Goal: Task Accomplishment & Management: Manage account settings

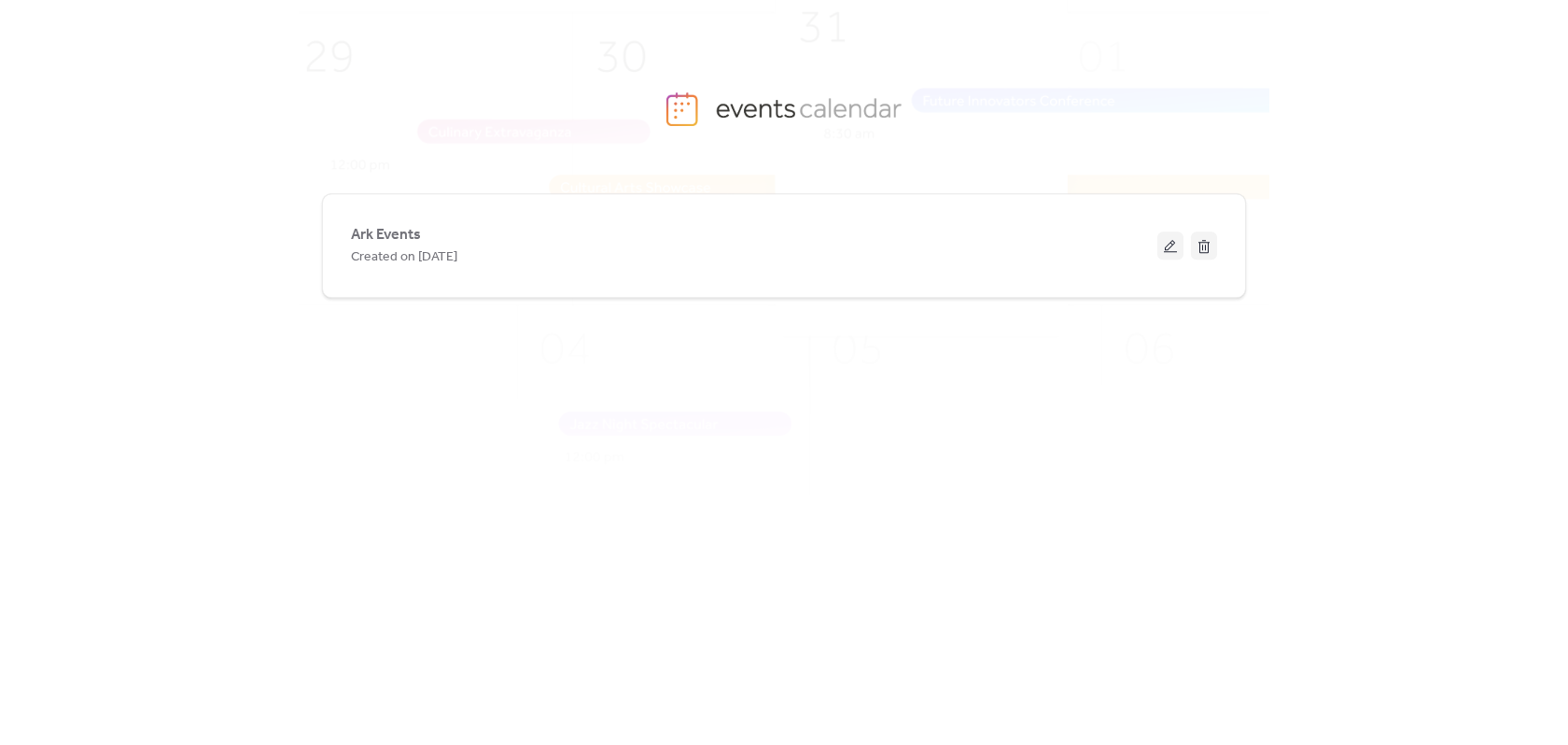
click at [162, 236] on div "Ark Events Created on [DATE]" at bounding box center [784, 468] width 1568 height 554
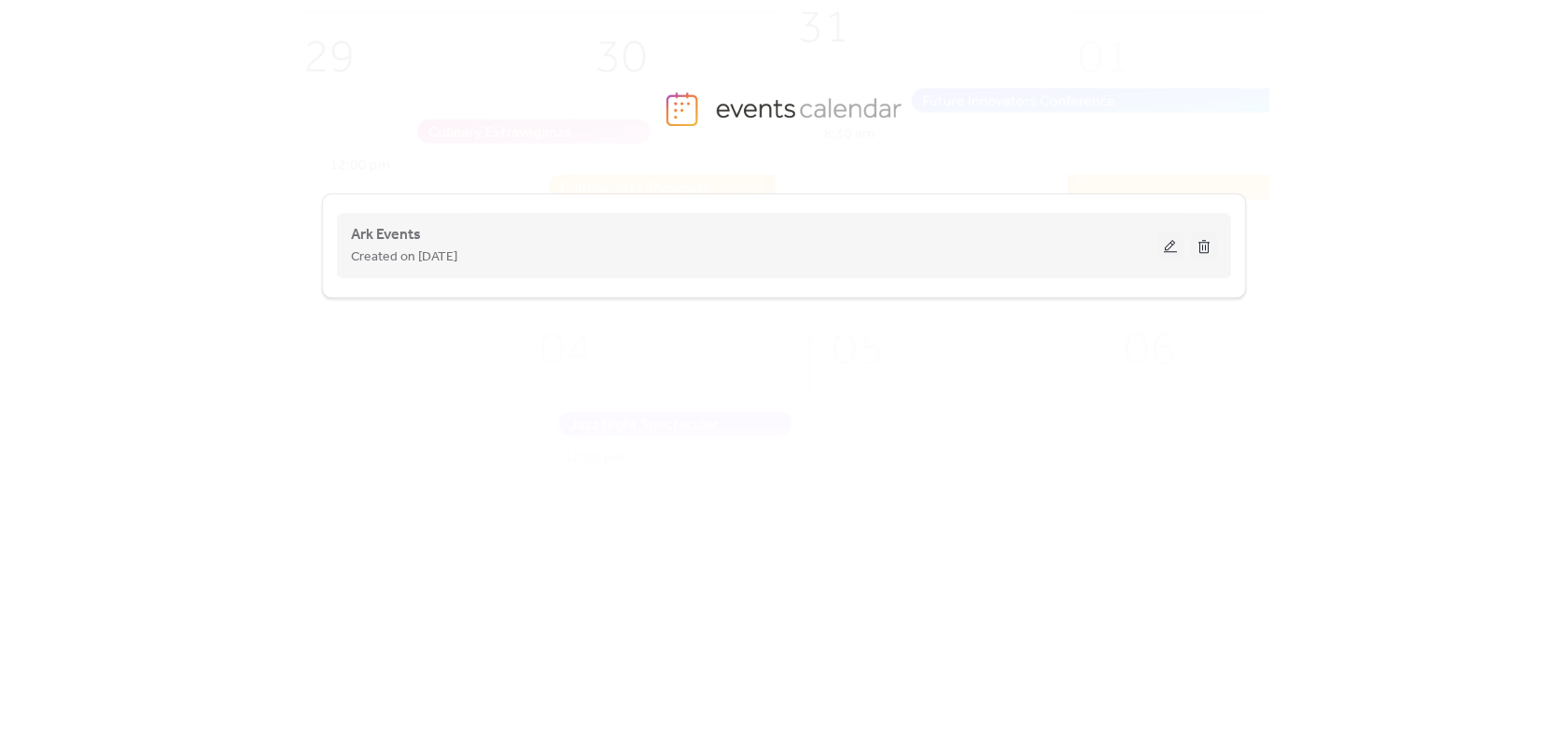
click at [439, 258] on span "Created on [DATE]" at bounding box center [404, 257] width 106 height 22
click at [1064, 240] on div "Ark Events Created on [DATE]" at bounding box center [754, 245] width 807 height 45
click at [1168, 244] on button at bounding box center [1170, 245] width 26 height 28
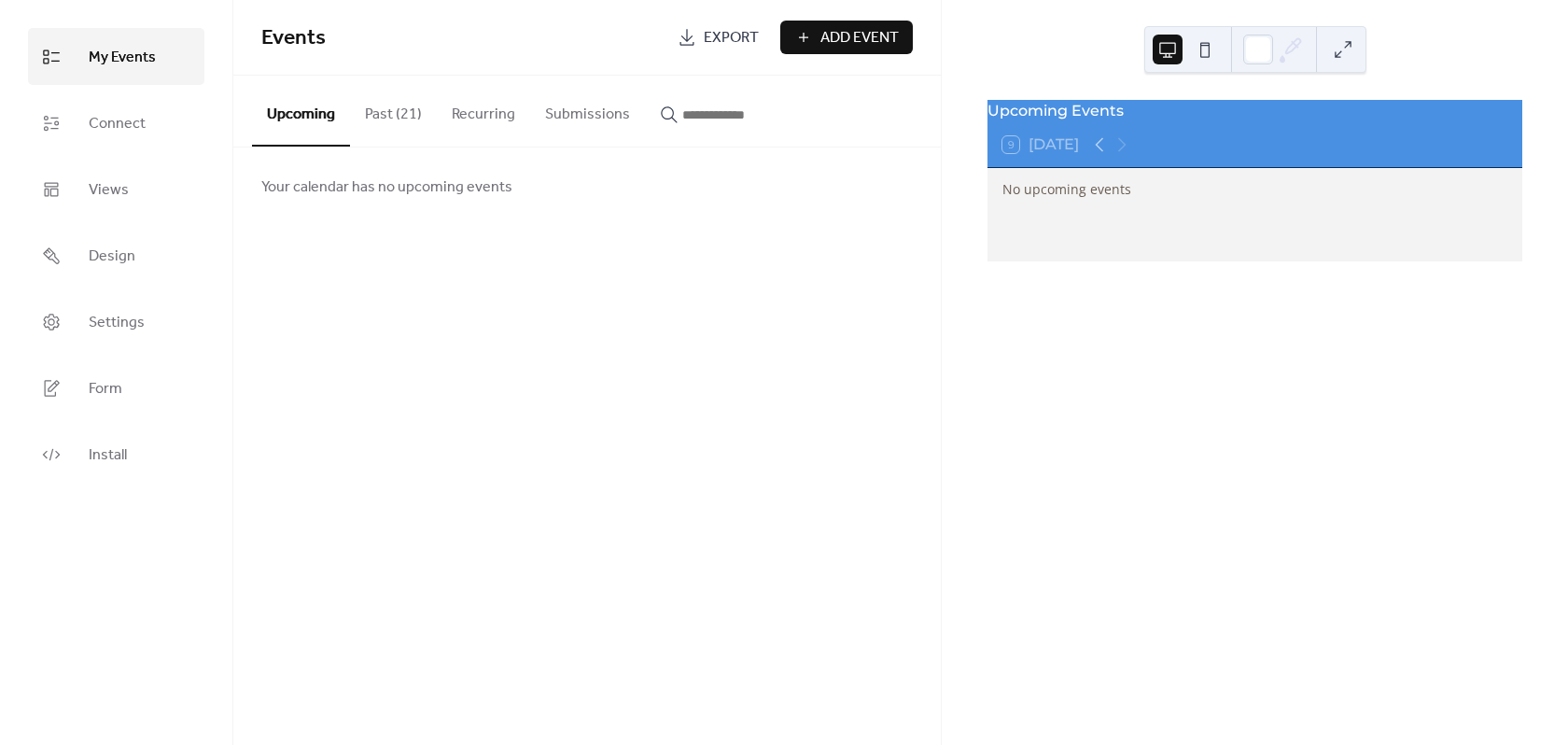
click at [370, 106] on button "Past (21)" at bounding box center [393, 110] width 87 height 69
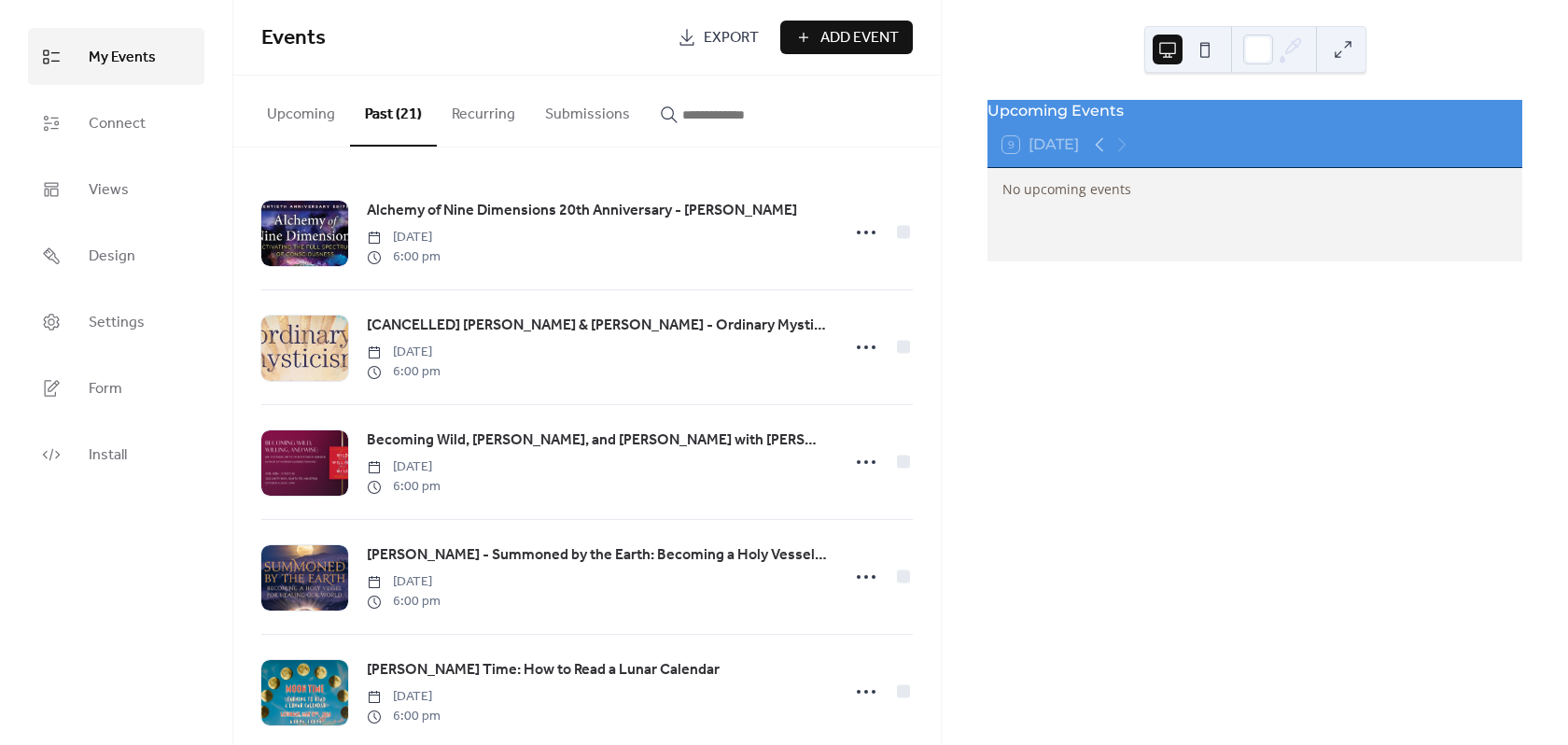
click at [305, 104] on button "Upcoming" at bounding box center [301, 110] width 98 height 69
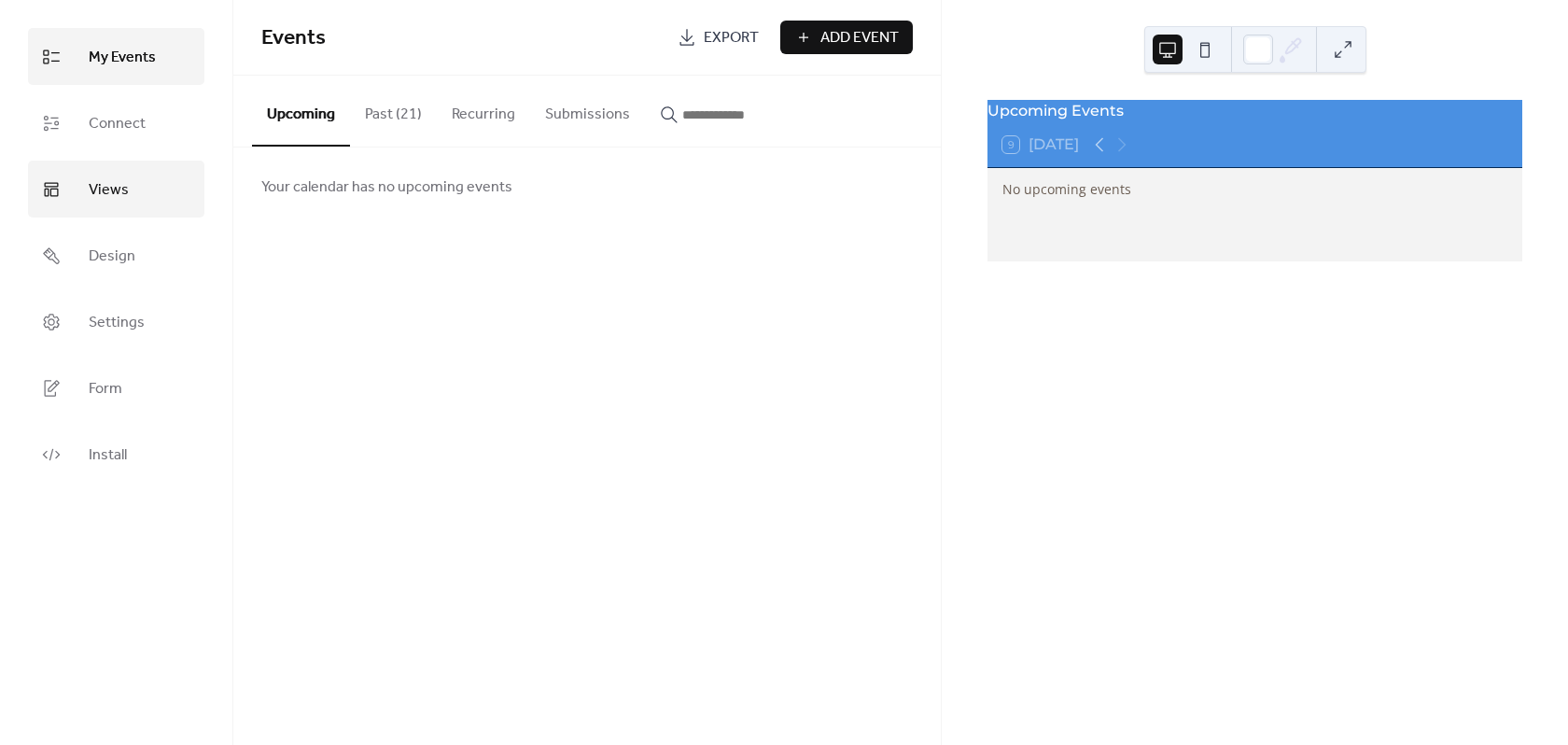
click at [115, 191] on span "Views" at bounding box center [109, 190] width 40 height 29
